Goal: Consume media (video, audio): Consume media (video, audio)

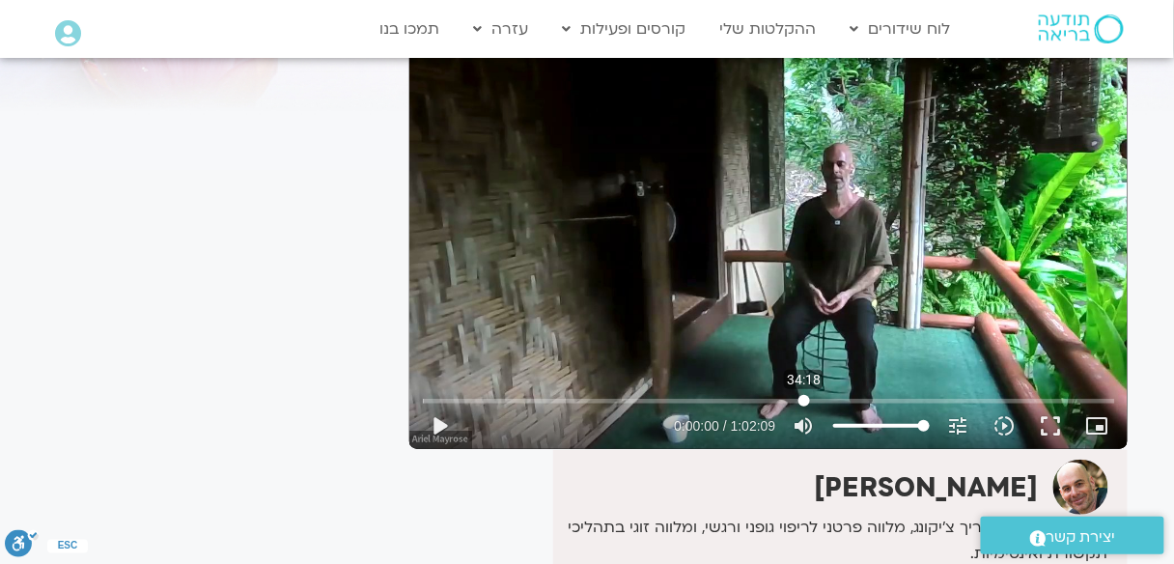
click at [804, 400] on input "Seek" at bounding box center [769, 401] width 692 height 12
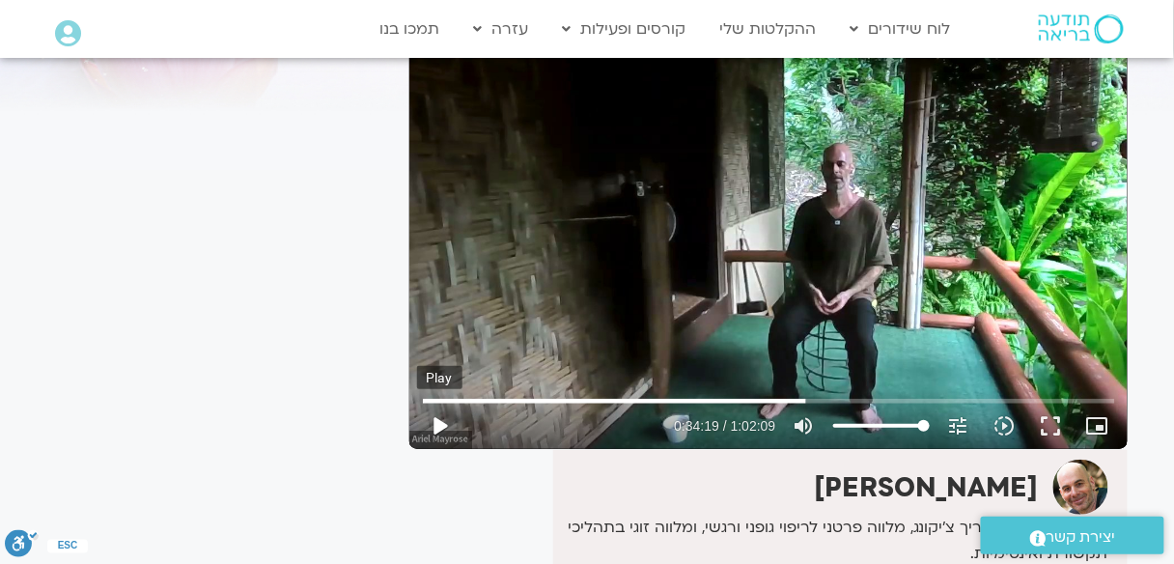
click at [439, 426] on button "play_arrow" at bounding box center [440, 425] width 46 height 46
click at [1041, 424] on button "fullscreen" at bounding box center [1051, 425] width 46 height 46
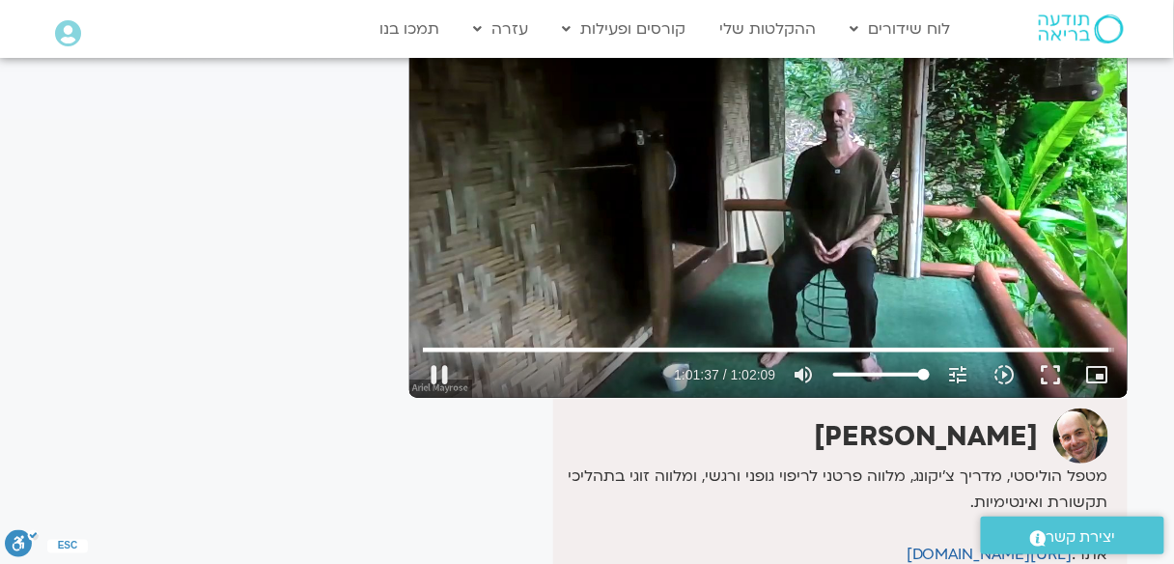
scroll to position [232, 0]
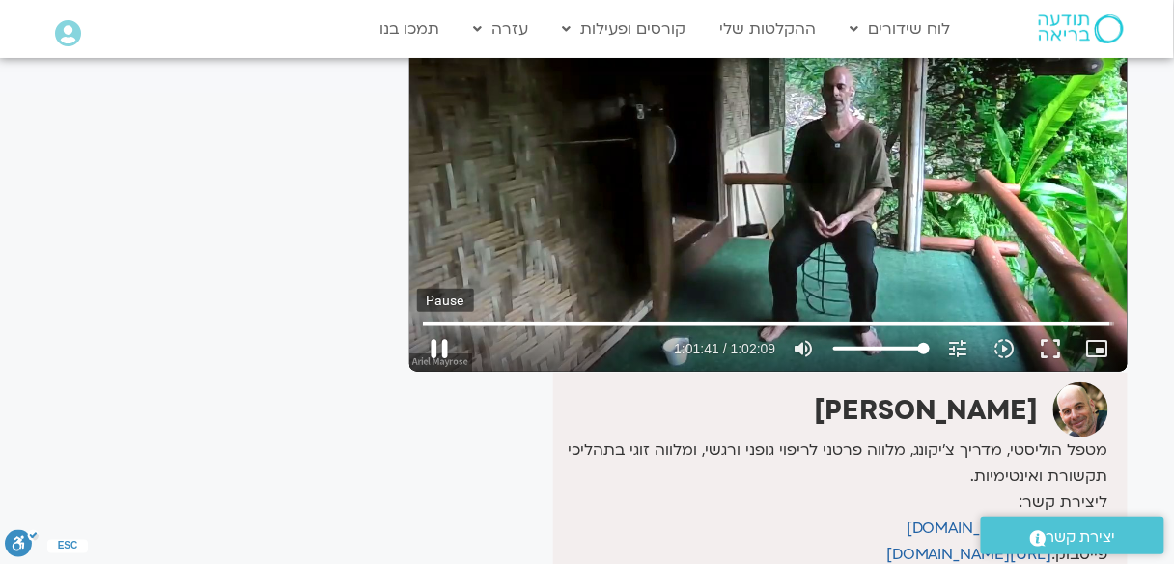
click at [442, 355] on button "pause" at bounding box center [440, 348] width 46 height 46
click at [729, 328] on input "Seek" at bounding box center [769, 324] width 692 height 12
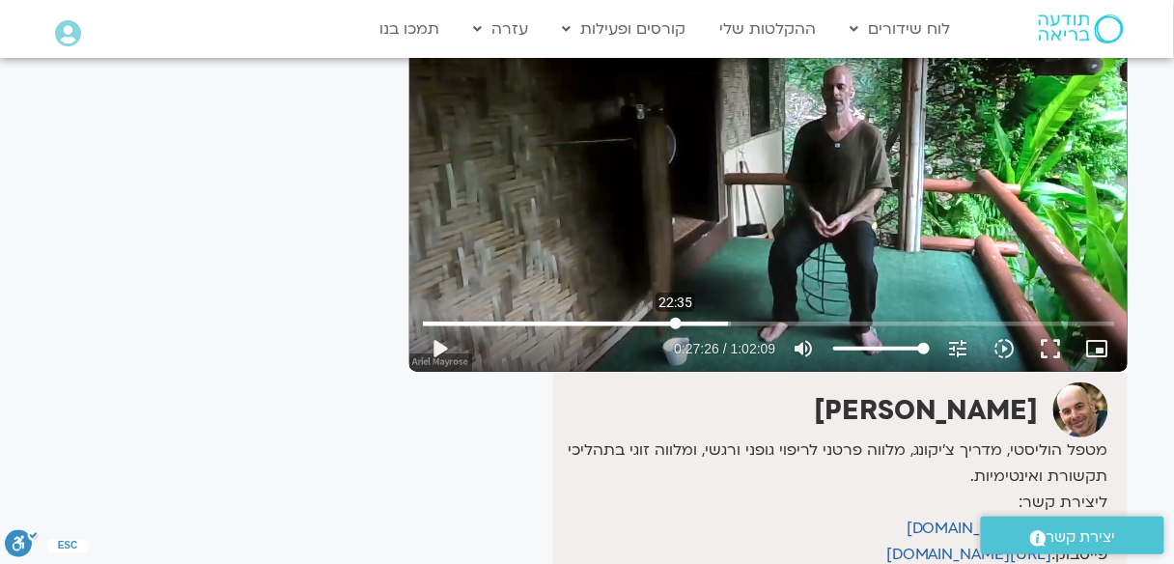
click at [676, 318] on input "Seek" at bounding box center [769, 324] width 692 height 12
click at [696, 320] on input "Seek" at bounding box center [769, 324] width 692 height 12
click at [709, 320] on input "Seek" at bounding box center [769, 324] width 692 height 12
click at [718, 320] on input "Seek" at bounding box center [769, 324] width 692 height 12
type input "1592.585995"
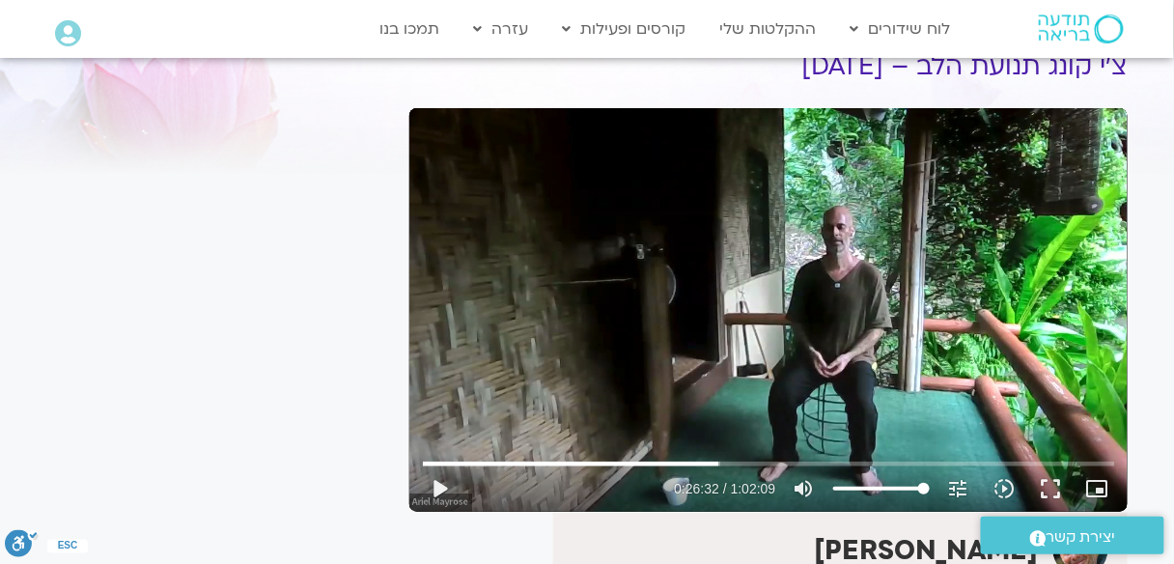
scroll to position [0, 0]
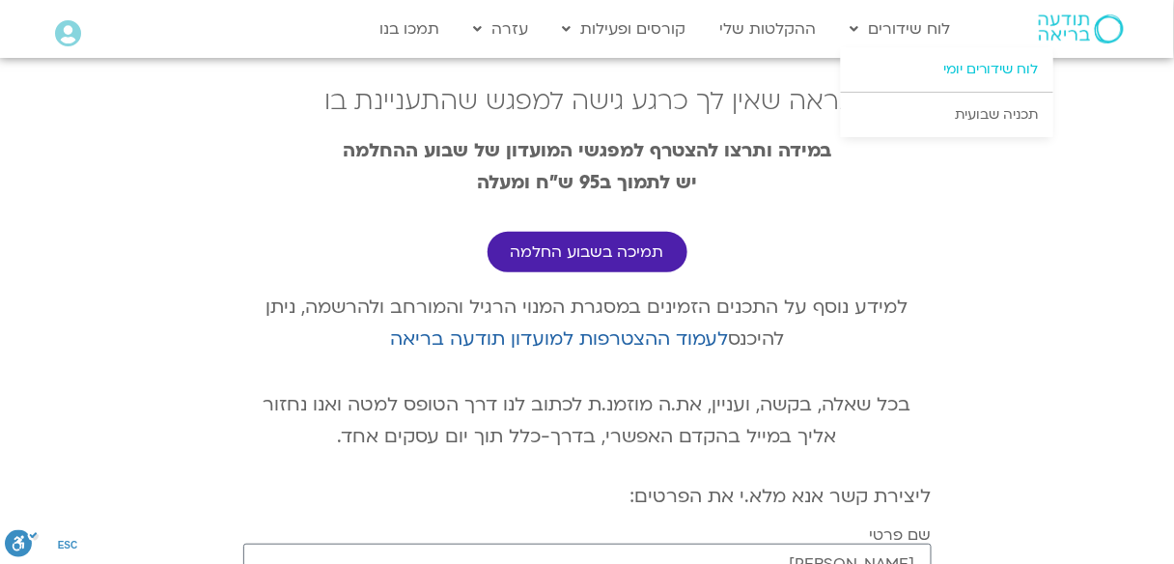
click at [984, 65] on link "לוח שידורים יומי" at bounding box center [947, 69] width 212 height 44
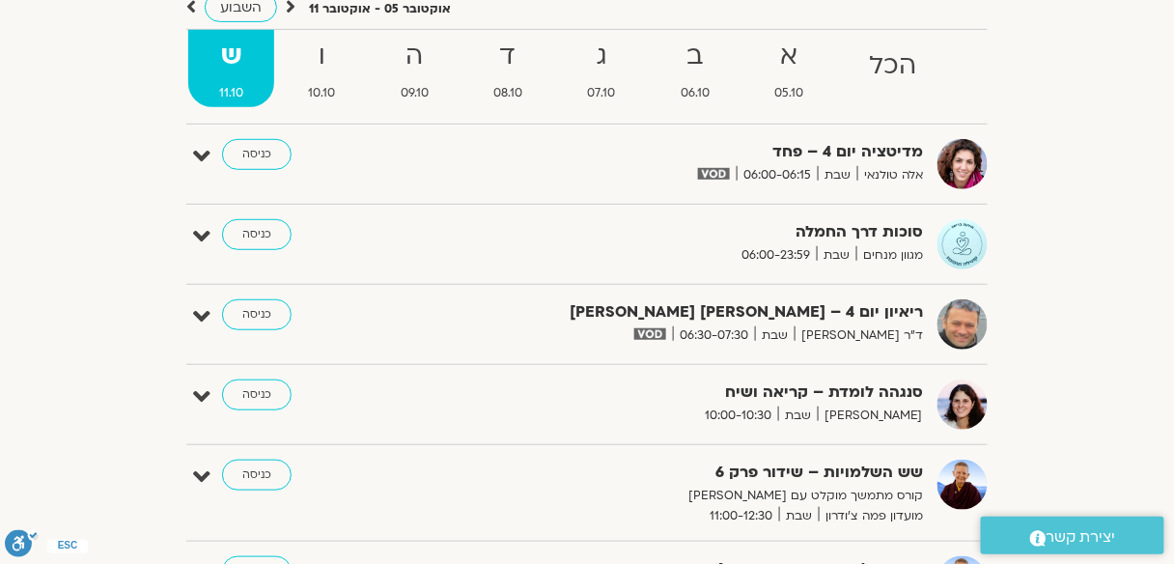
scroll to position [232, 0]
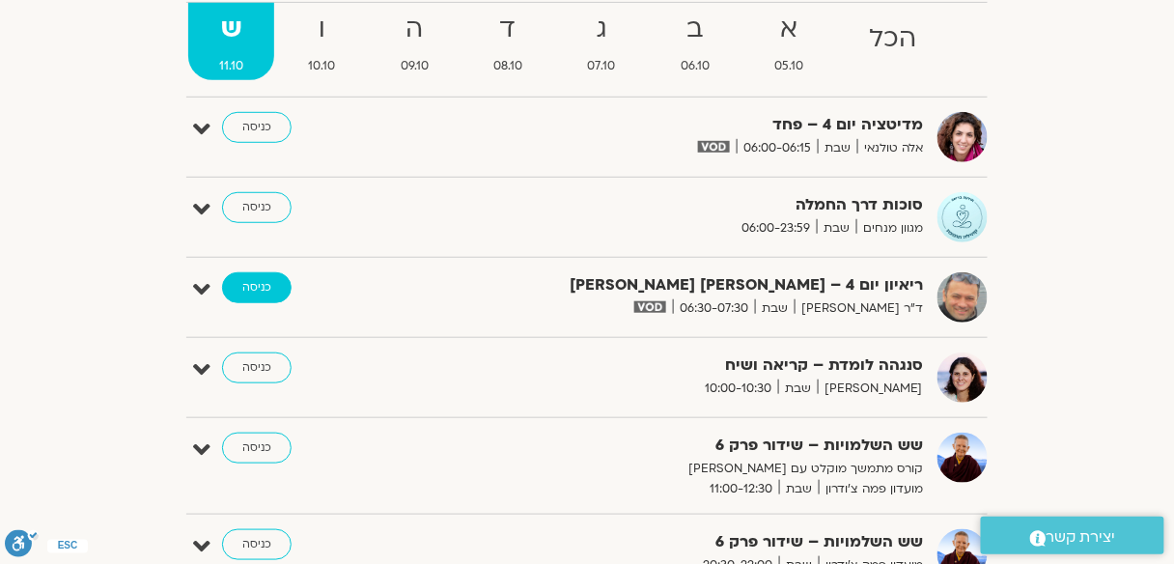
click at [261, 283] on link "כניסה" at bounding box center [256, 287] width 69 height 31
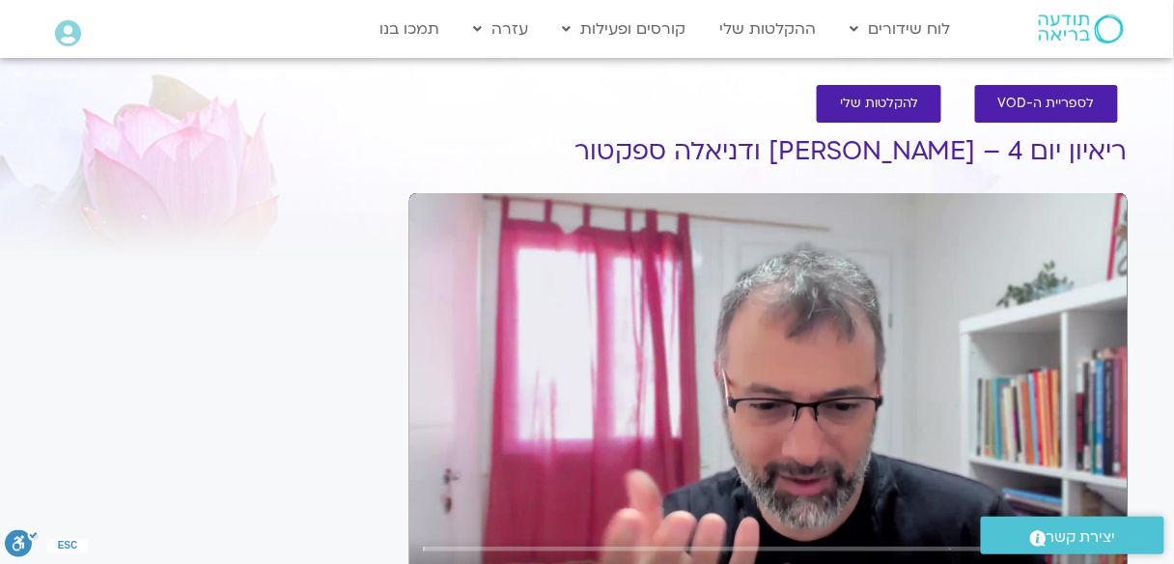
click at [707, 411] on div "Skip Ad play_arrow 0:00 / 55:20 volume_up Mute tune Resolution Auto 720p slow_m…" at bounding box center [768, 394] width 718 height 403
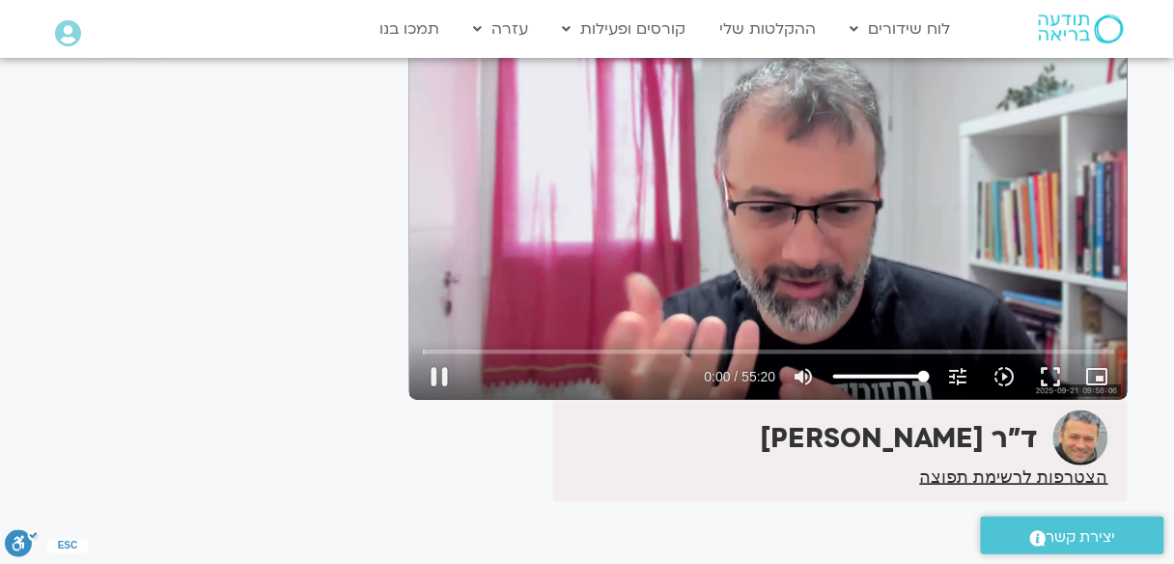
scroll to position [238, 0]
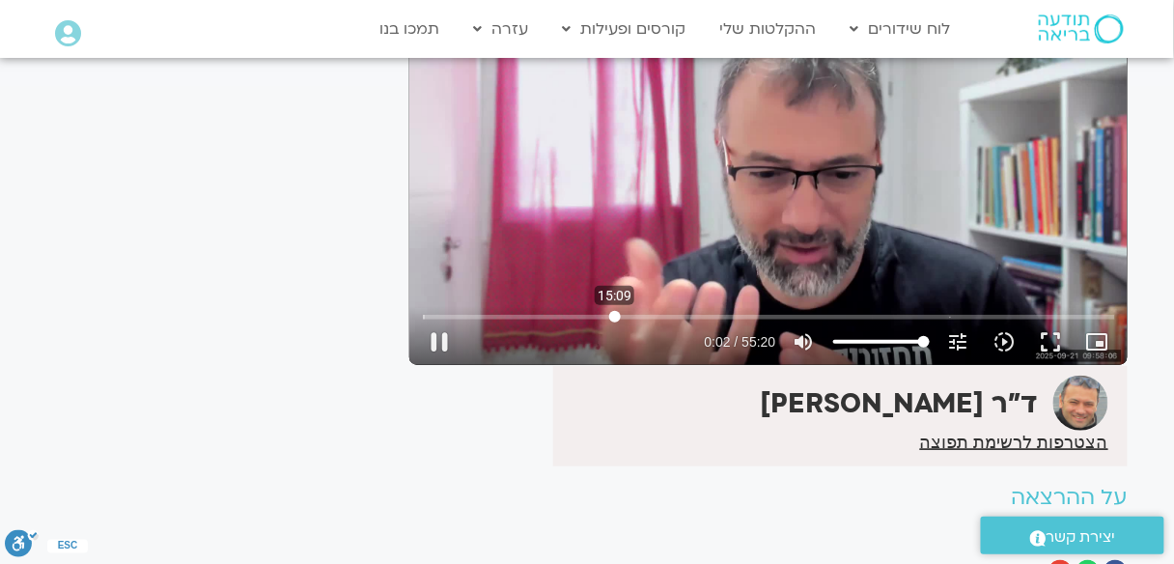
click at [615, 314] on input "Seek" at bounding box center [769, 317] width 692 height 12
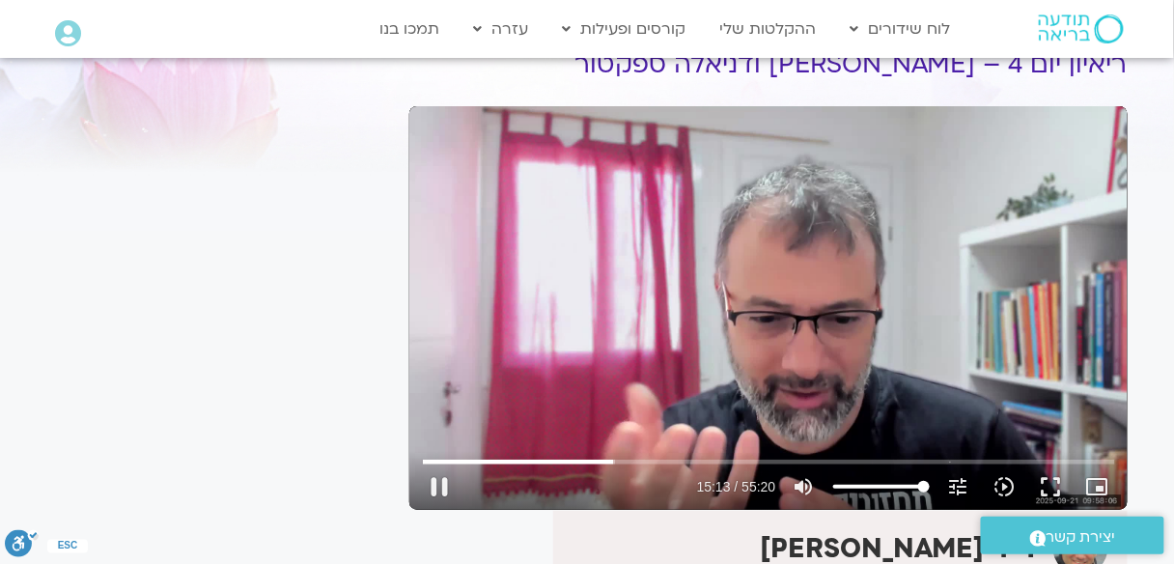
scroll to position [84, 0]
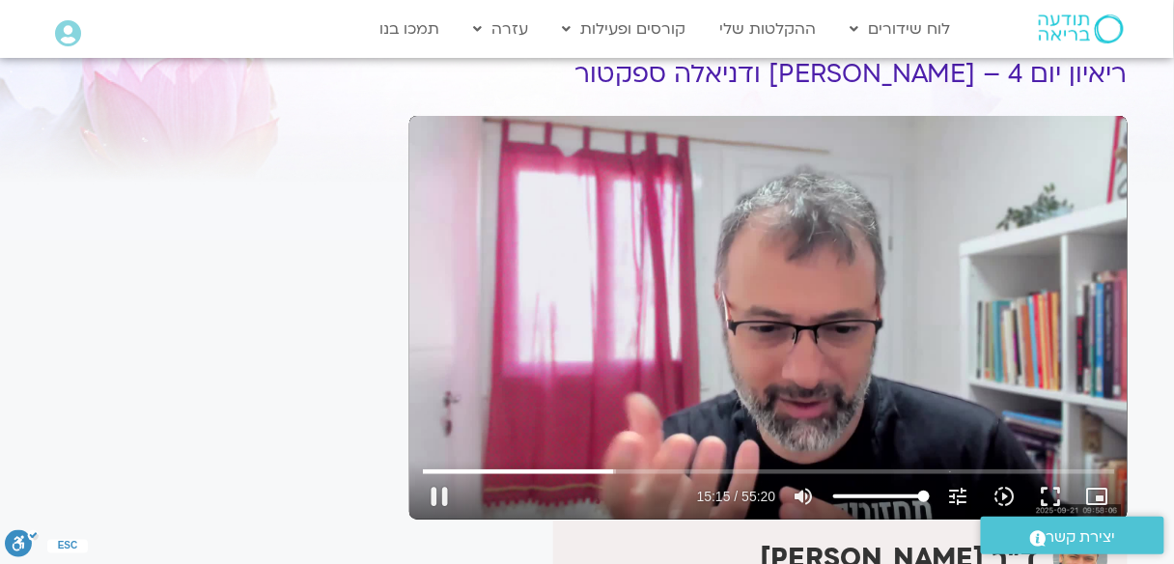
type input "915.210072"
click at [433, 496] on button "pause" at bounding box center [440, 496] width 46 height 46
type input "1631.0866"
click at [779, 38] on link "ההקלטות שלי" at bounding box center [768, 29] width 116 height 37
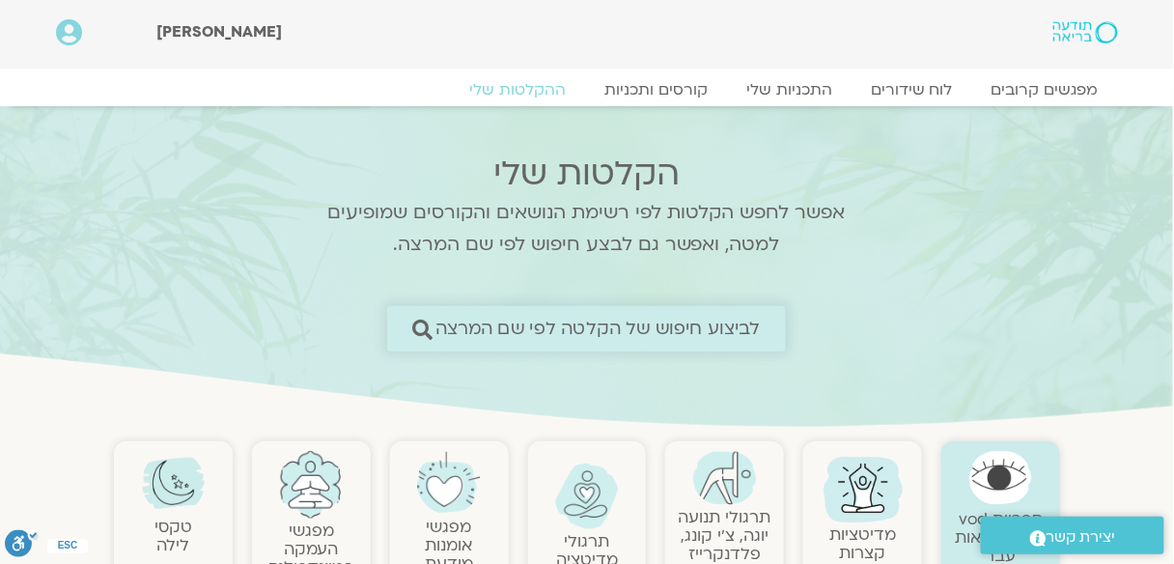
click at [660, 316] on link "לביצוע חיפוש של הקלטה לפי שם המרצה" at bounding box center [586, 328] width 399 height 45
click at [668, 327] on span "לביצוע חיפוש של הקלטה לפי שם המרצה" at bounding box center [597, 329] width 325 height 20
click at [417, 324] on icon at bounding box center [423, 329] width 20 height 20
click at [564, 333] on span "לביצוע חיפוש של הקלטה לפי שם המרצה" at bounding box center [597, 329] width 325 height 20
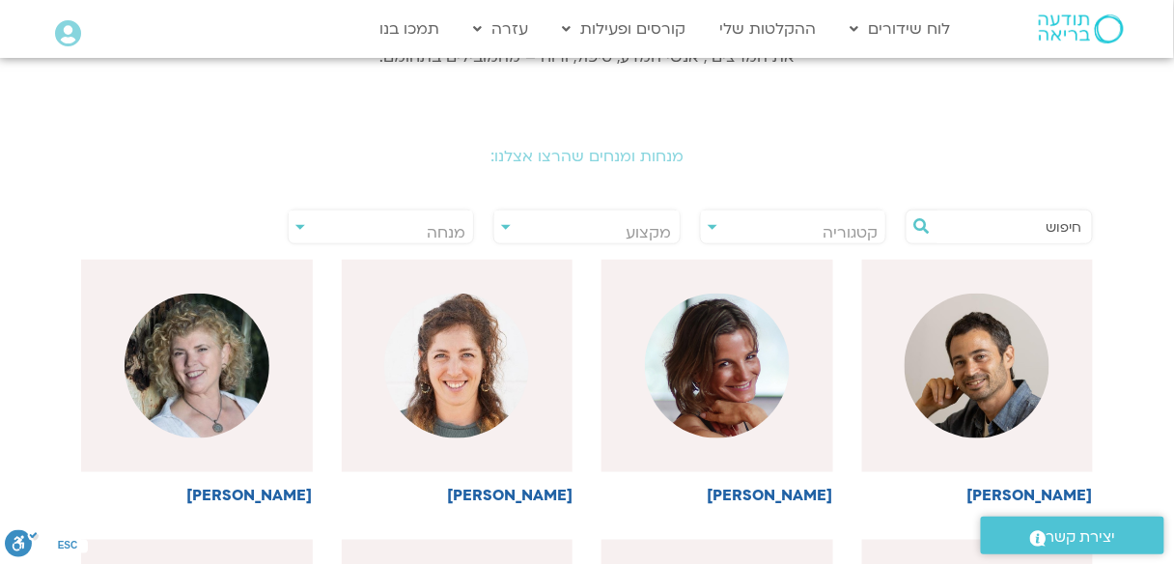
scroll to position [309, 0]
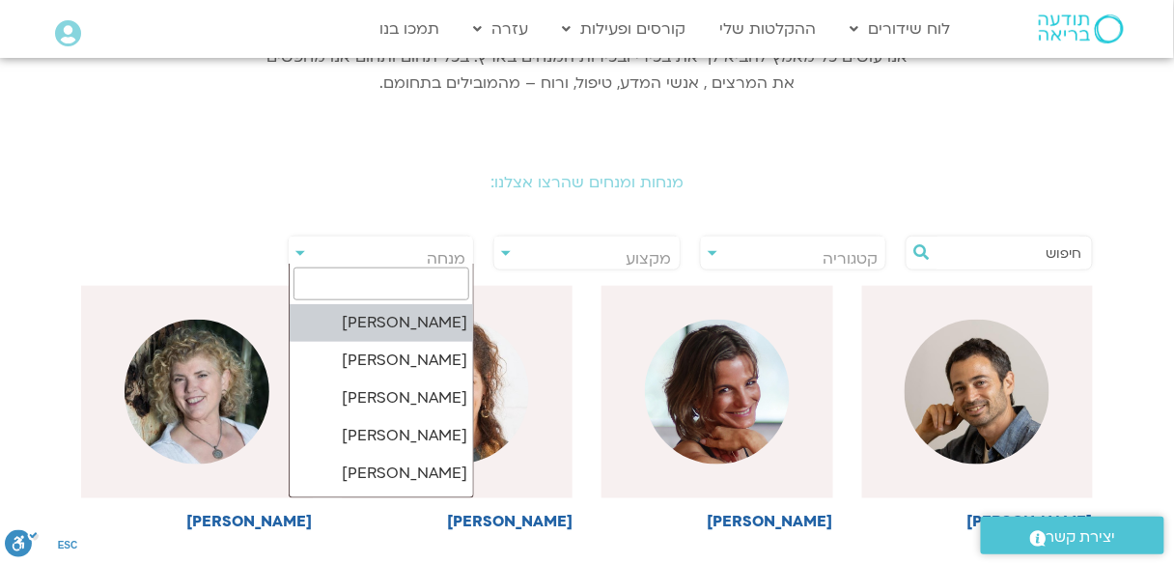
click at [418, 258] on span "מנחה" at bounding box center [381, 258] width 185 height 44
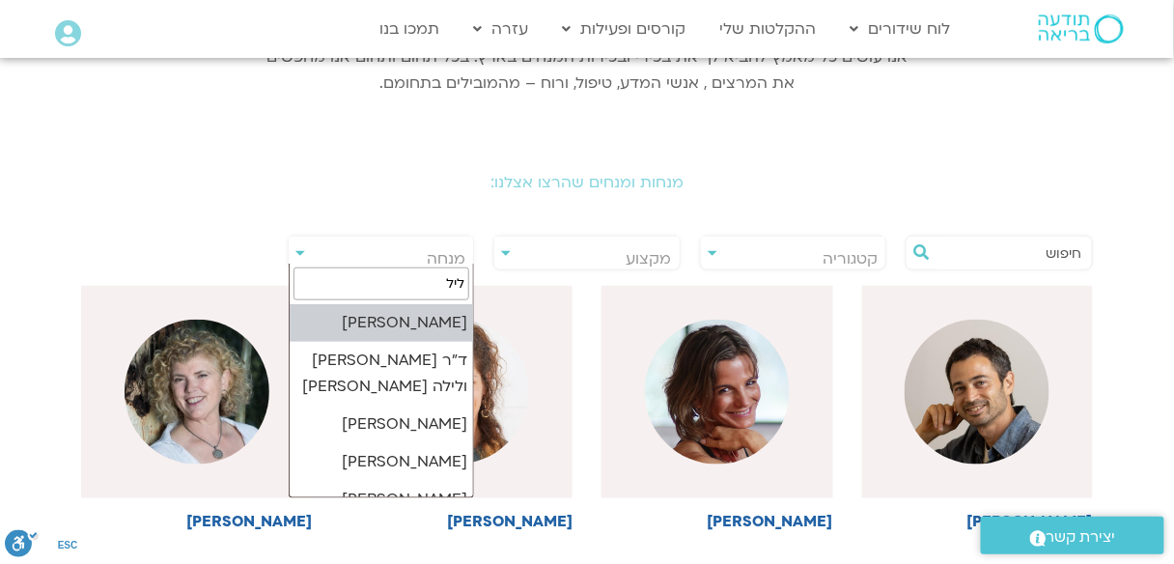
type input "ליל"
select select "******"
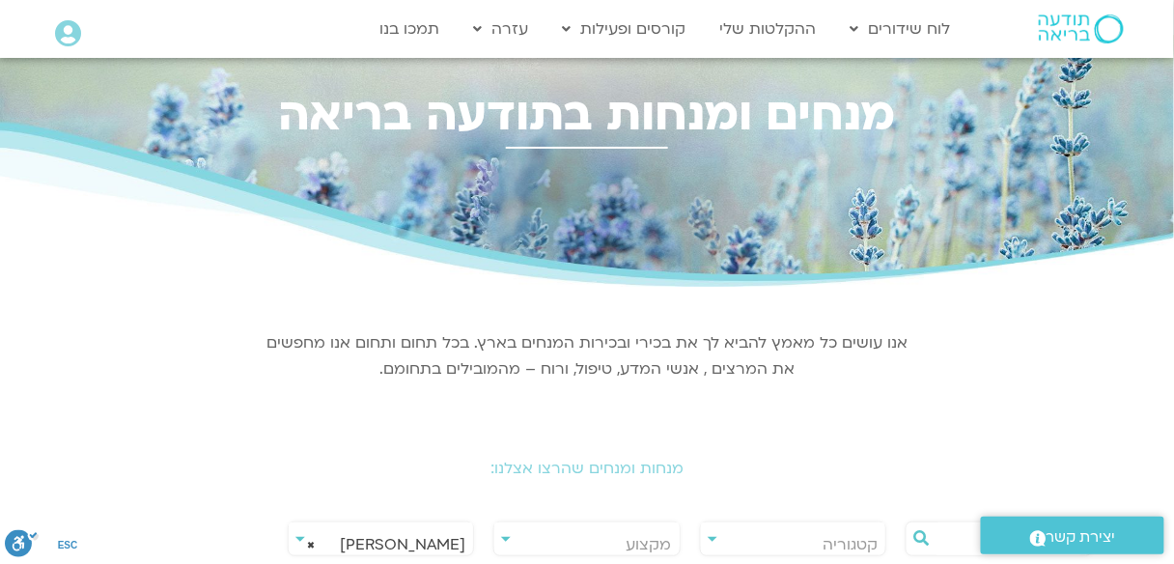
scroll to position [0, 0]
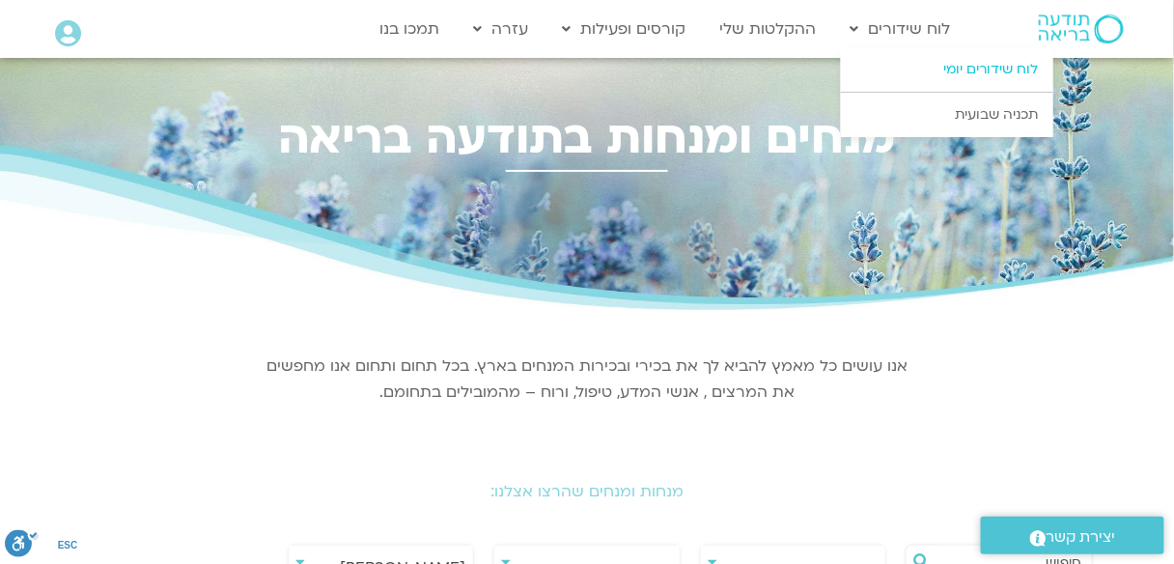
click at [947, 70] on link "לוח שידורים יומי" at bounding box center [947, 69] width 212 height 44
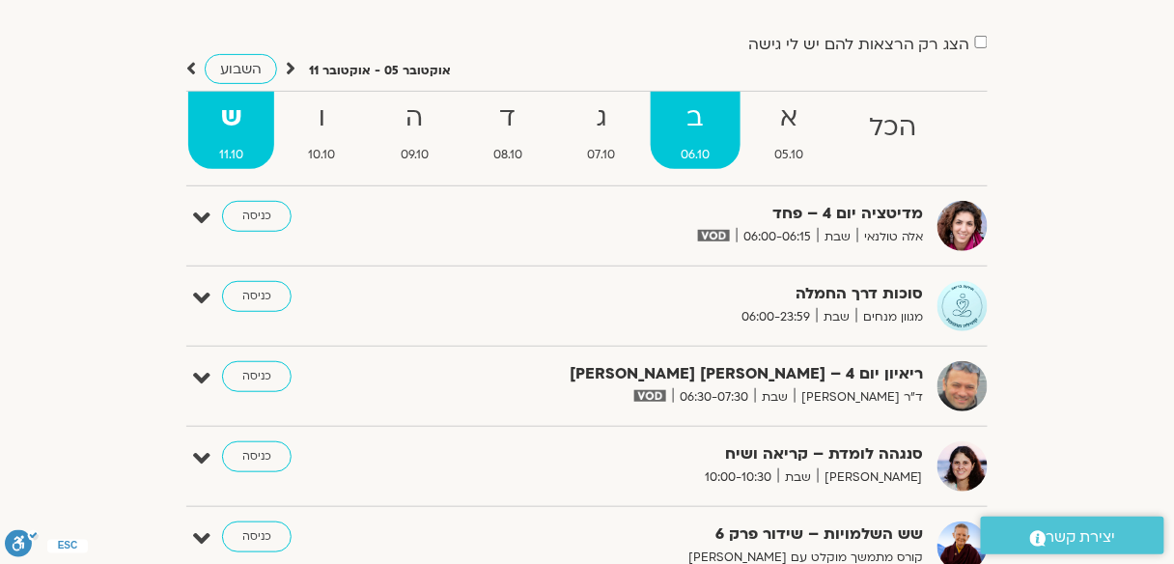
scroll to position [247, 0]
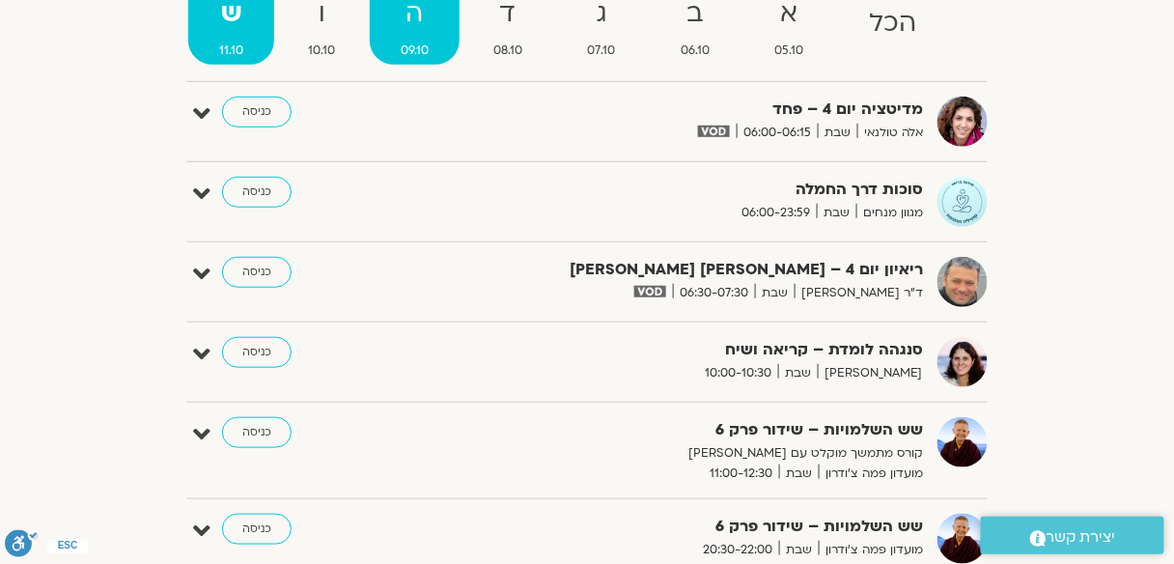
click at [415, 21] on strong "ה" at bounding box center [415, 13] width 90 height 43
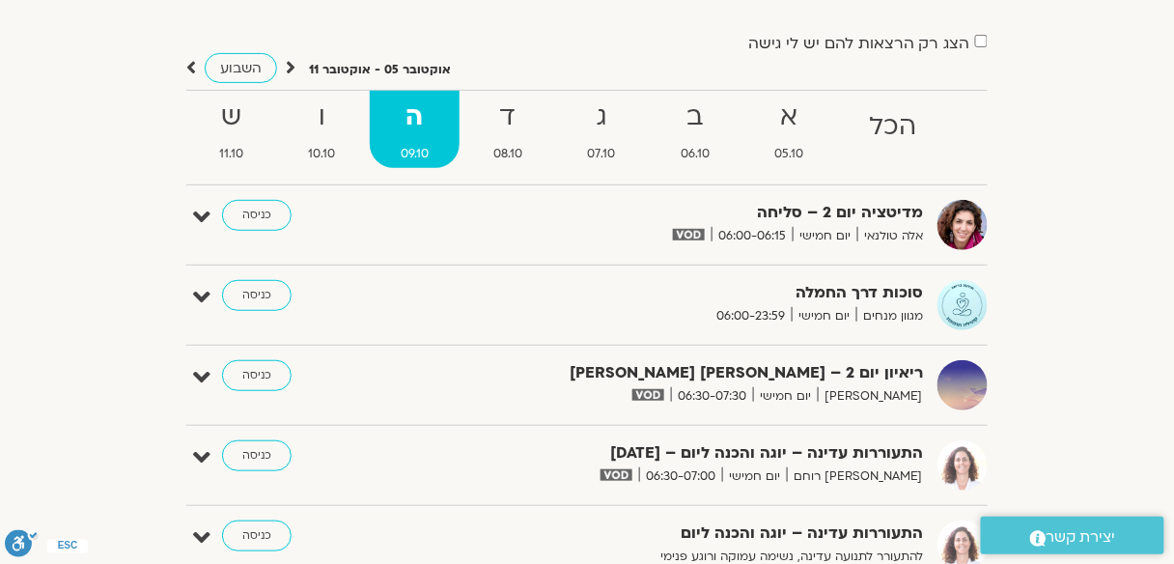
scroll to position [0, 0]
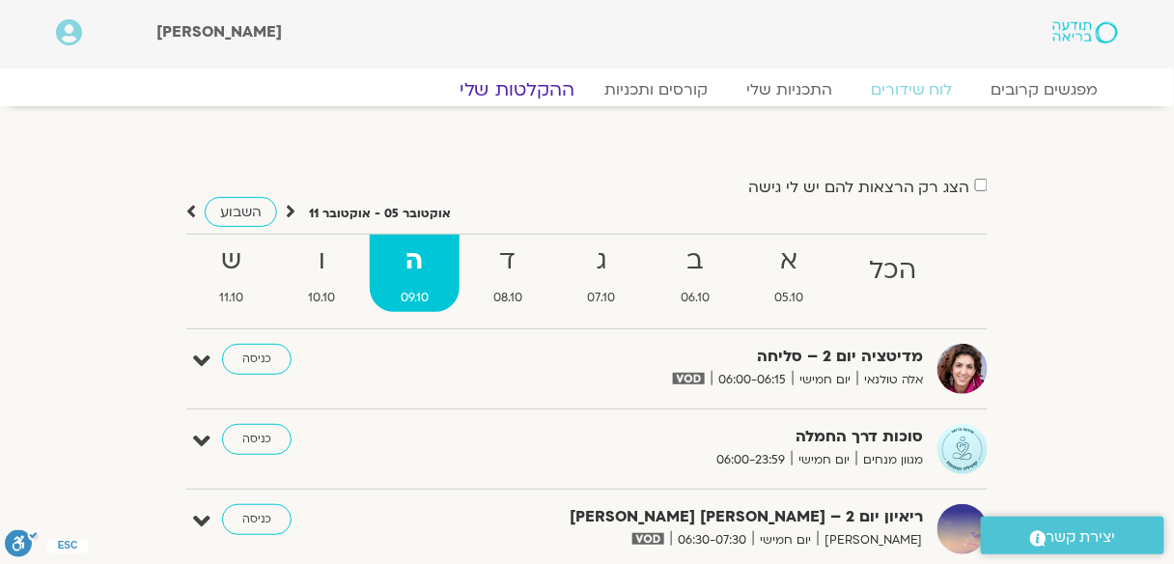
click at [535, 84] on link "ההקלטות שלי" at bounding box center [517, 89] width 162 height 23
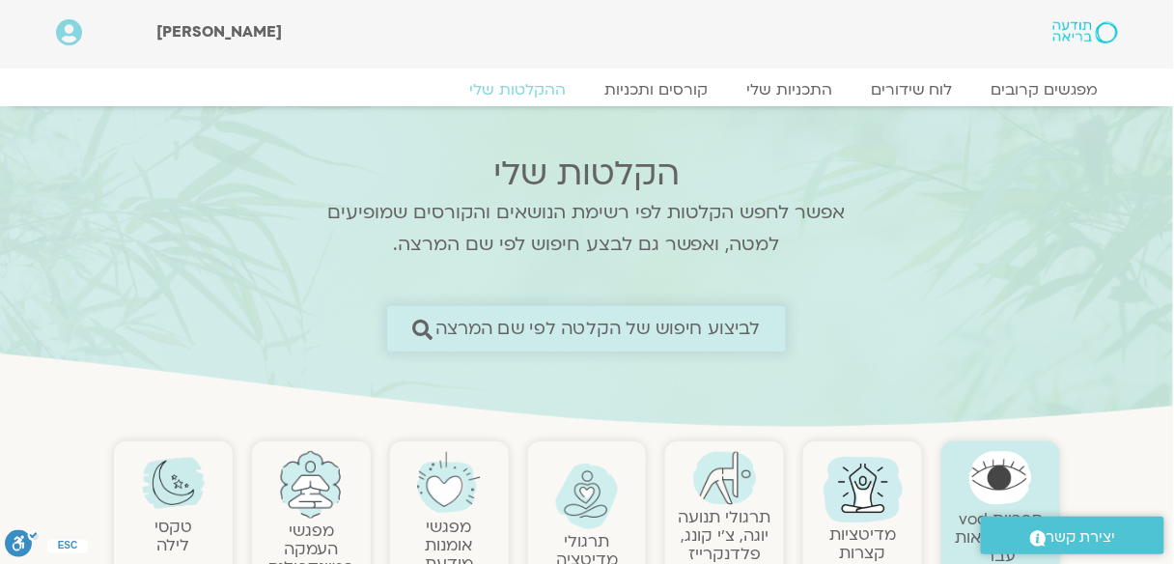
click at [638, 326] on span "לביצוע חיפוש של הקלטה לפי שם המרצה" at bounding box center [597, 329] width 325 height 20
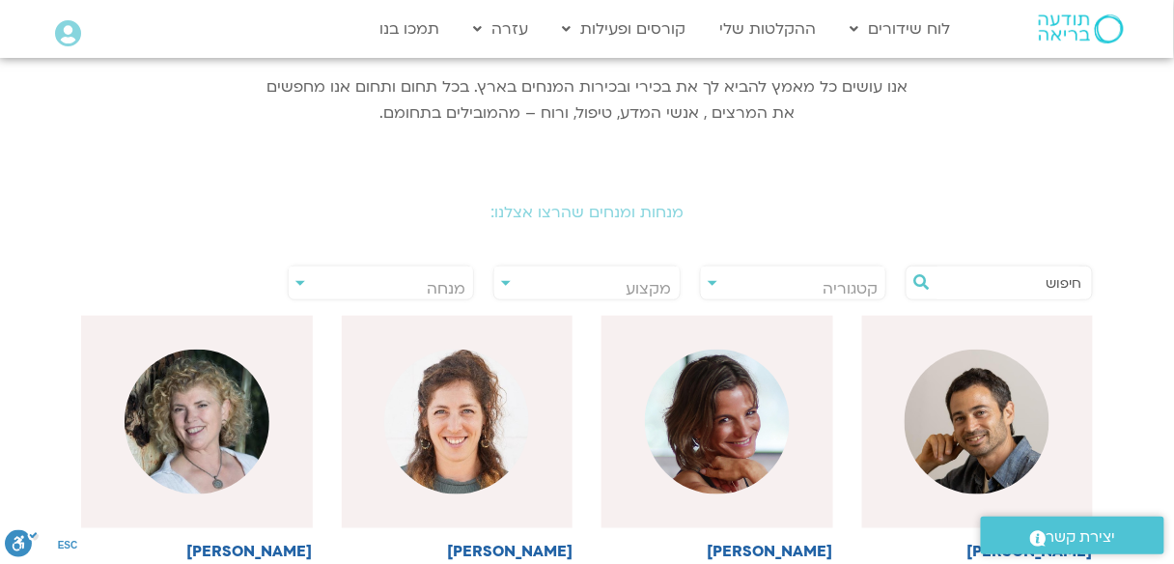
scroll to position [309, 0]
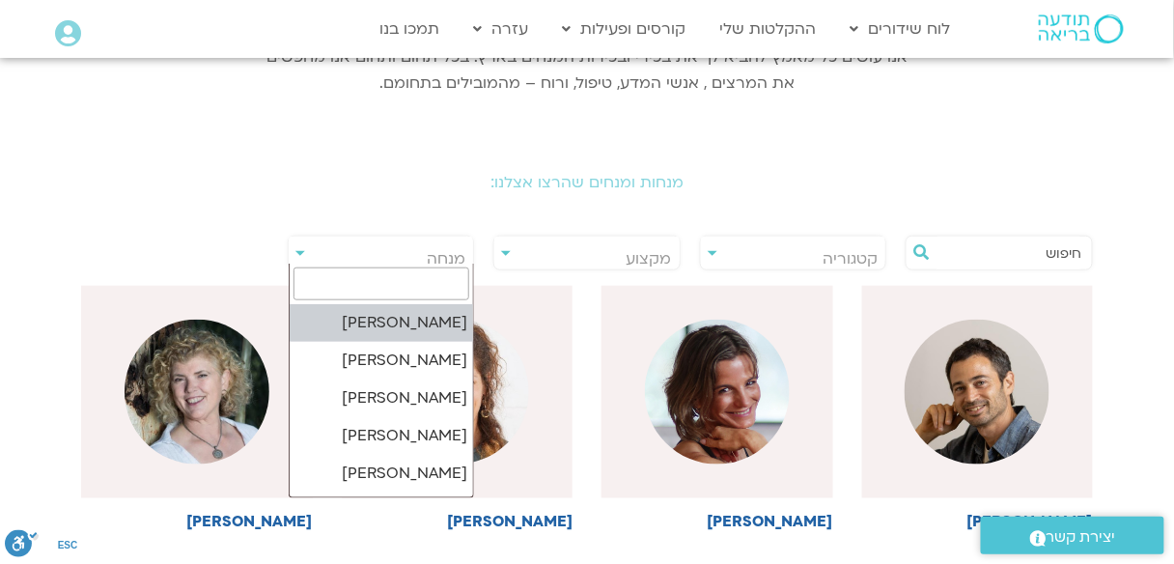
click at [423, 247] on span "מנחה" at bounding box center [381, 258] width 185 height 44
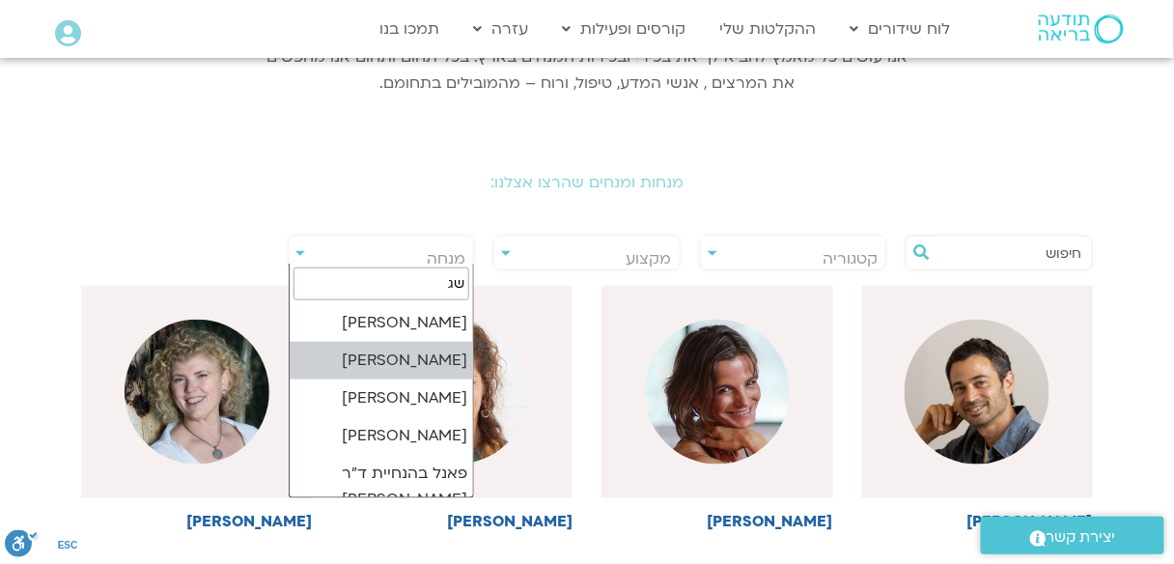
type input "שג"
select select "******"
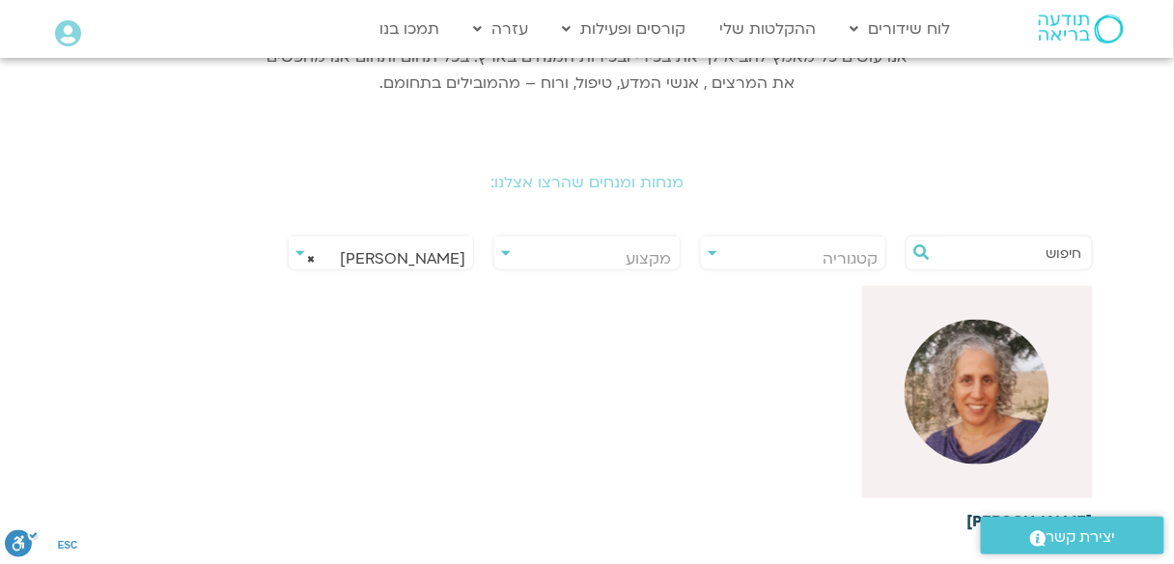
click at [976, 361] on img at bounding box center [976, 391] width 145 height 145
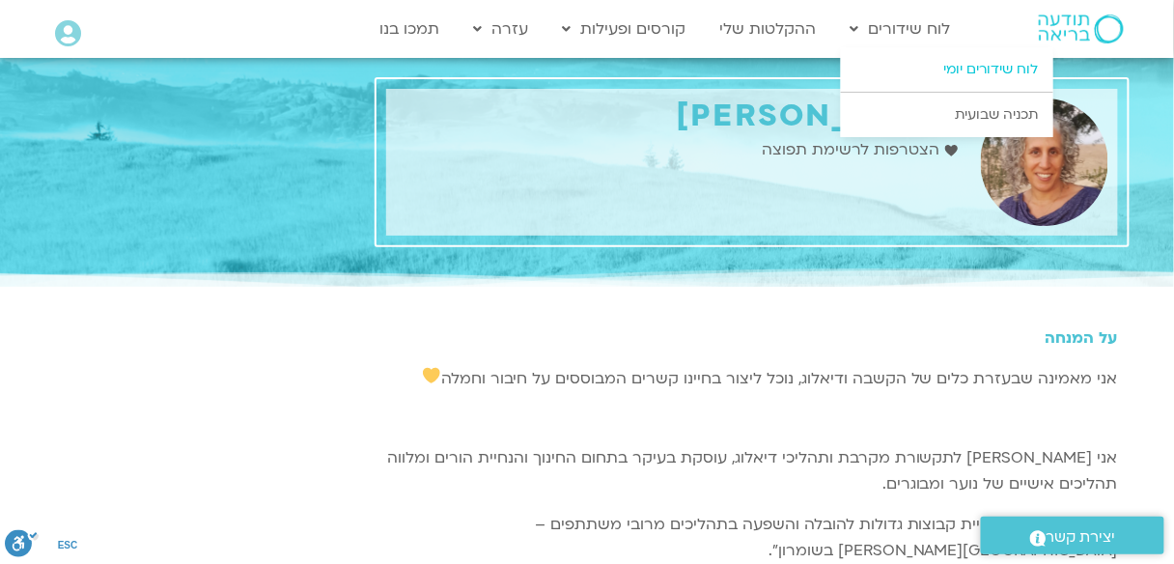
click at [929, 62] on link "לוח שידורים יומי" at bounding box center [947, 69] width 212 height 44
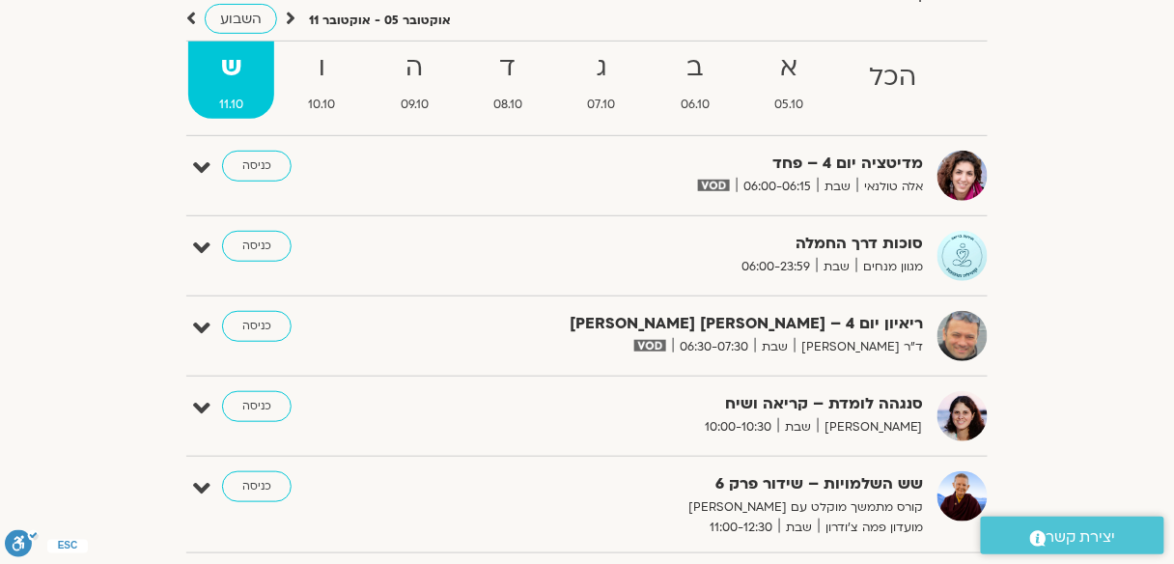
scroll to position [154, 0]
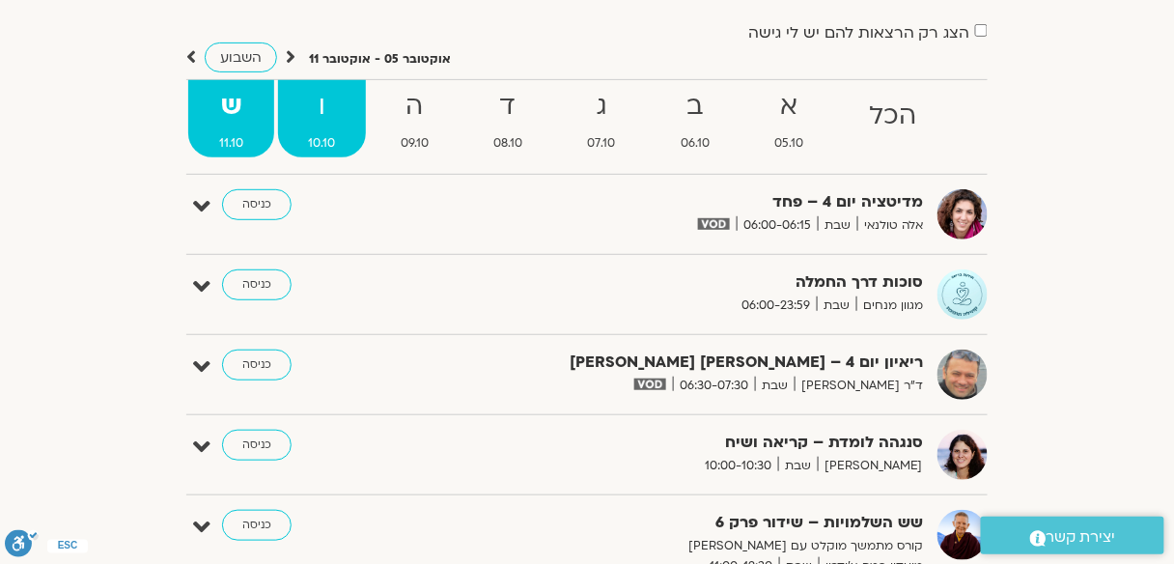
click at [335, 122] on strong "ו" at bounding box center [322, 106] width 89 height 43
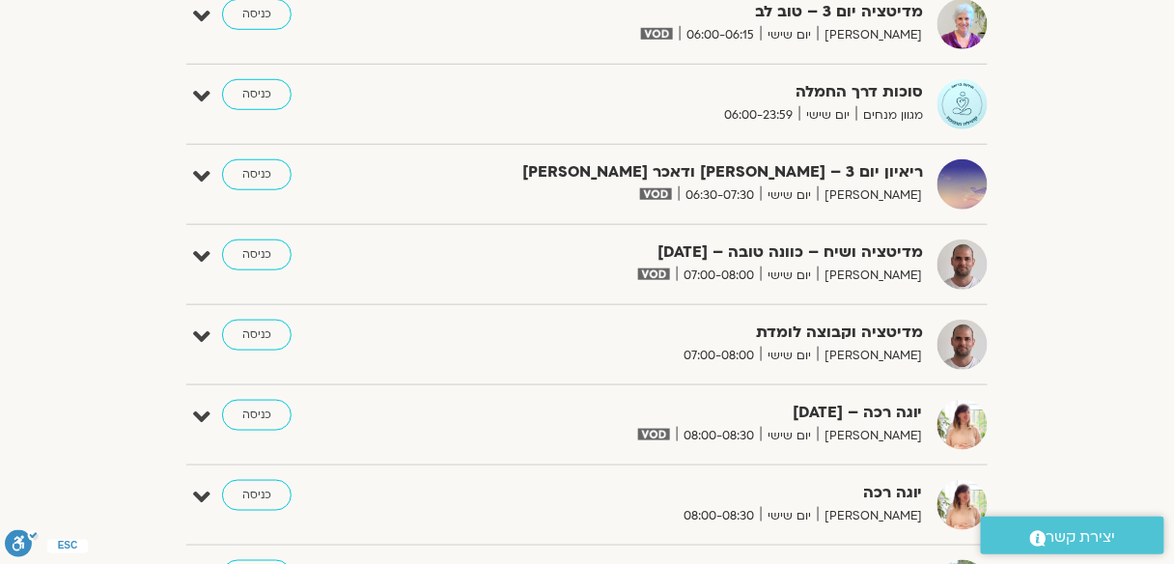
scroll to position [386, 0]
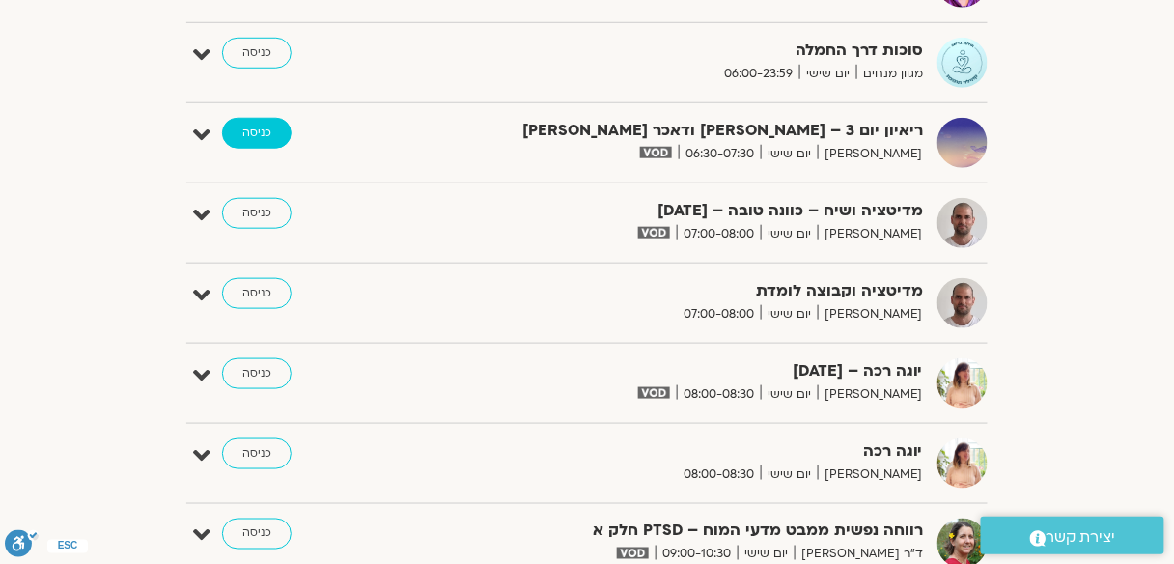
click at [270, 138] on link "כניסה" at bounding box center [256, 133] width 69 height 31
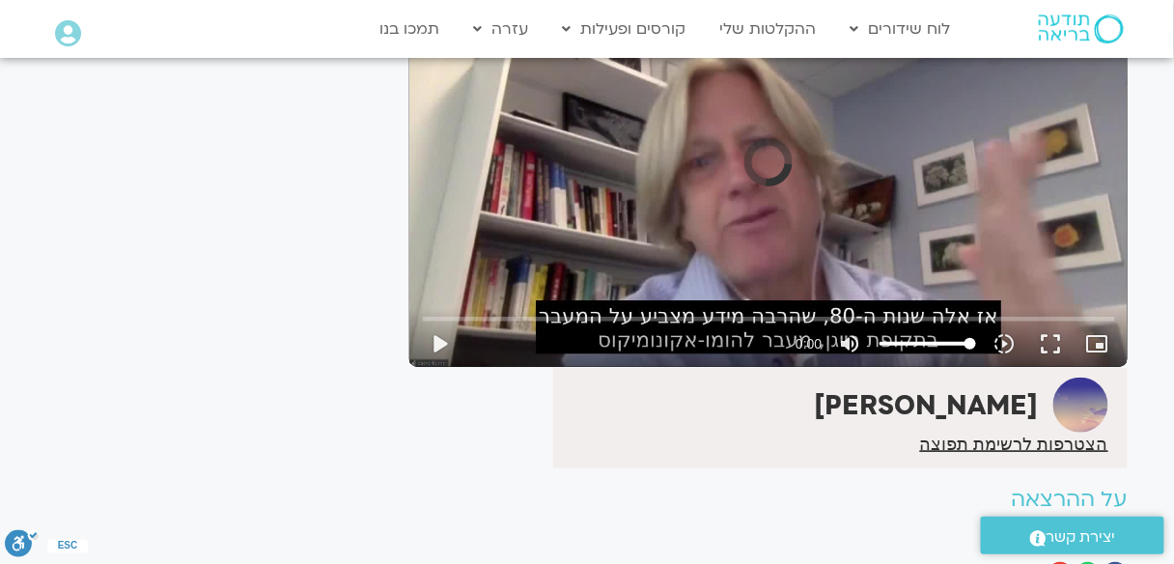
scroll to position [239, 0]
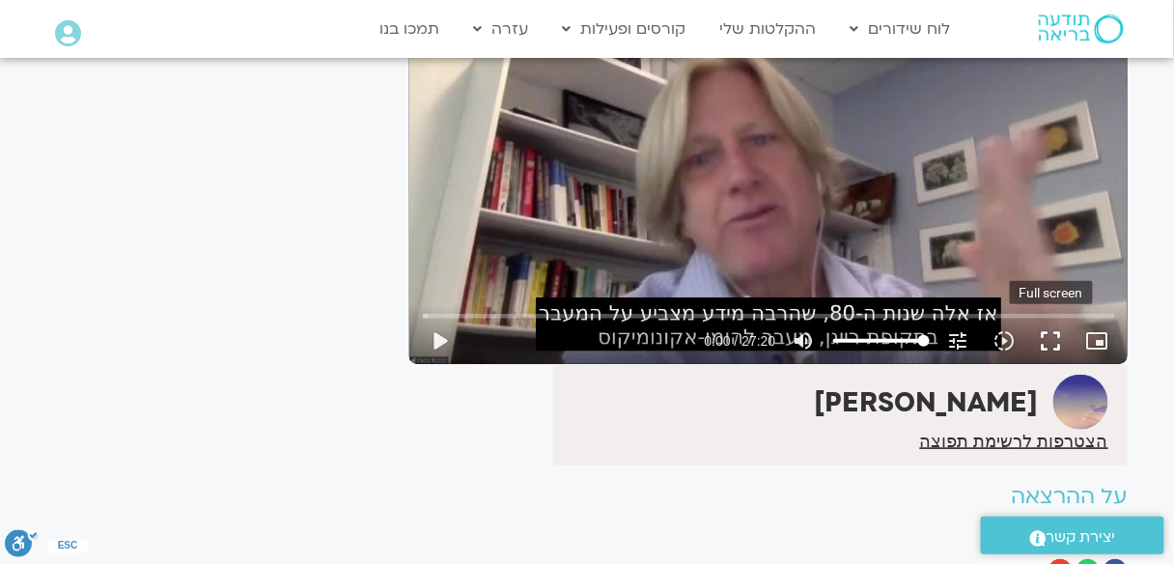
click at [1043, 335] on button "fullscreen" at bounding box center [1051, 341] width 46 height 46
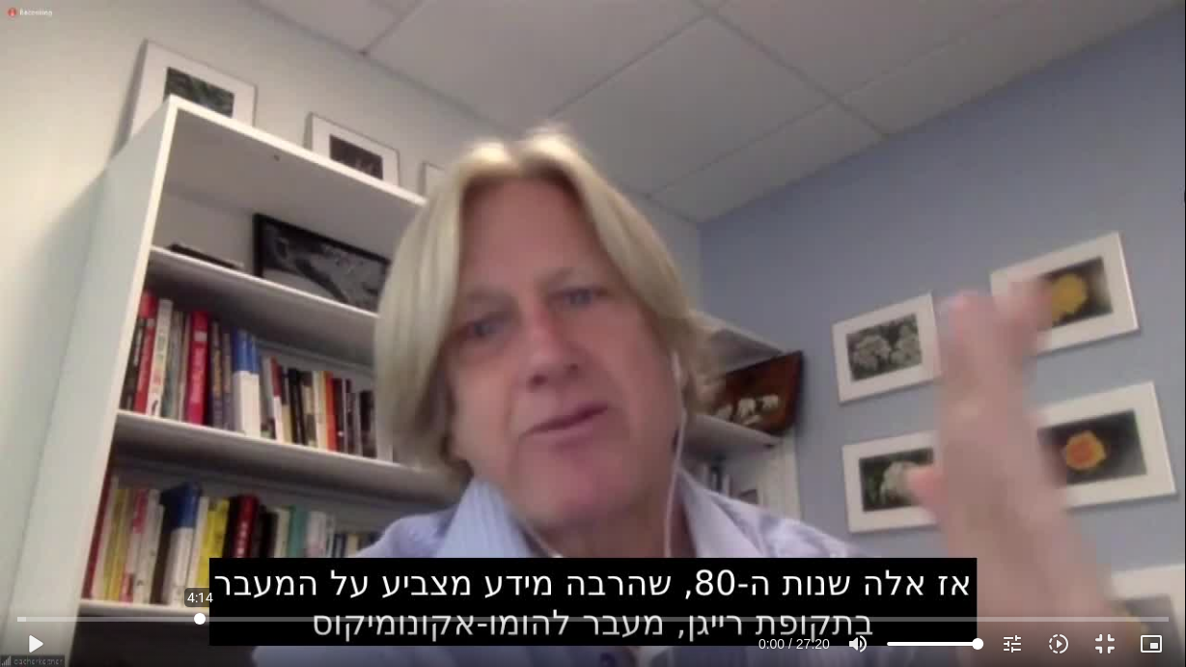
click at [200, 618] on input "Seek" at bounding box center [592, 619] width 1150 height 12
click at [34, 647] on button "play_arrow" at bounding box center [35, 644] width 46 height 46
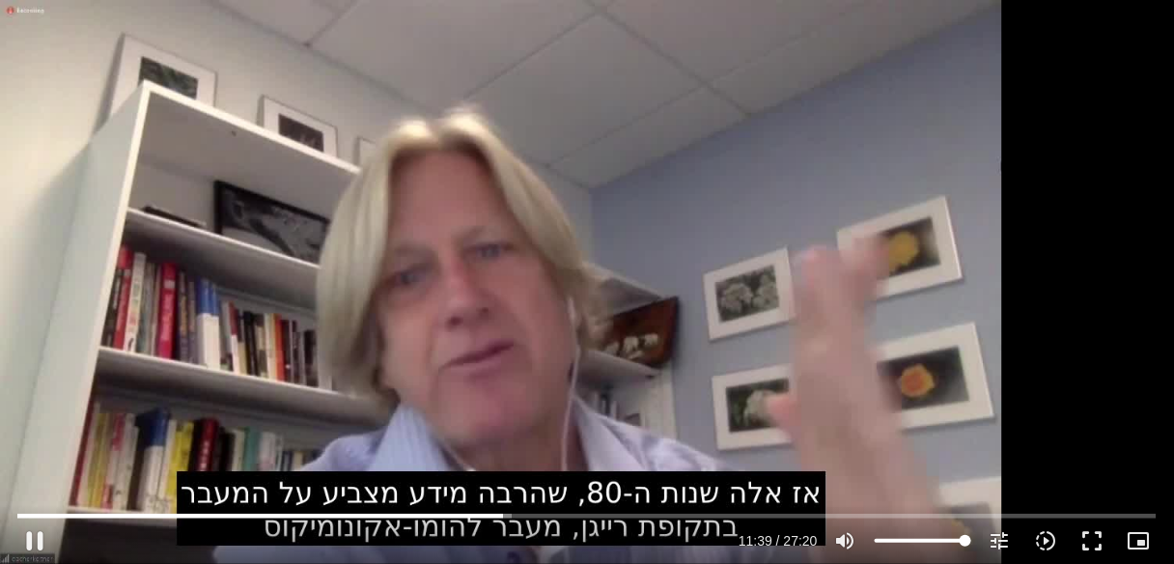
type input "699.2854"
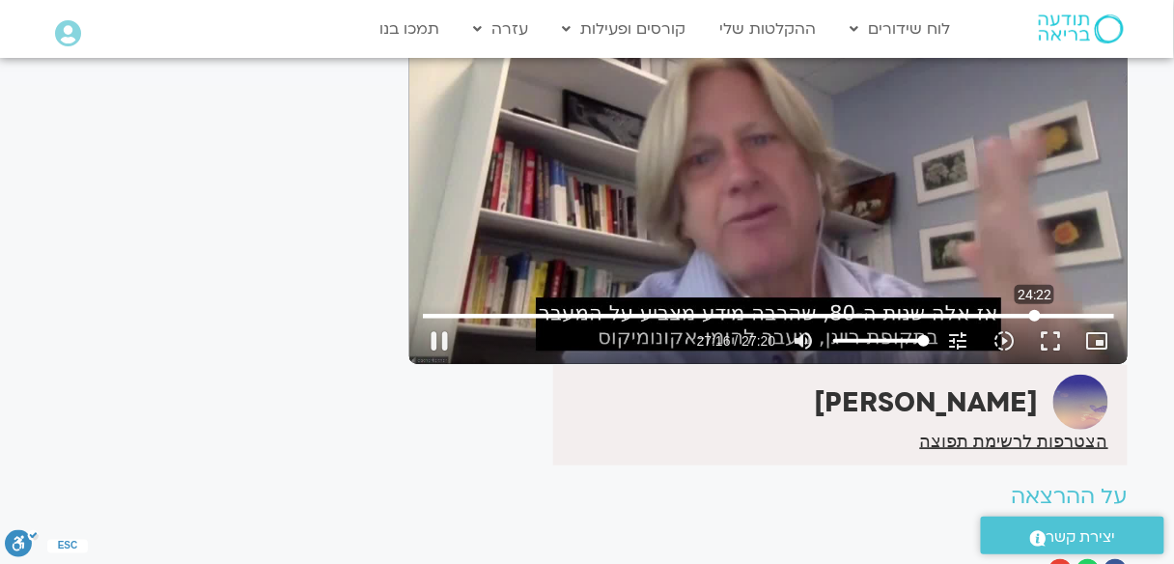
click at [1035, 315] on input "Seek" at bounding box center [769, 316] width 692 height 12
click at [433, 331] on button "pause" at bounding box center [440, 341] width 46 height 46
type input "1471.174549"
